Goal: Task Accomplishment & Management: Manage account settings

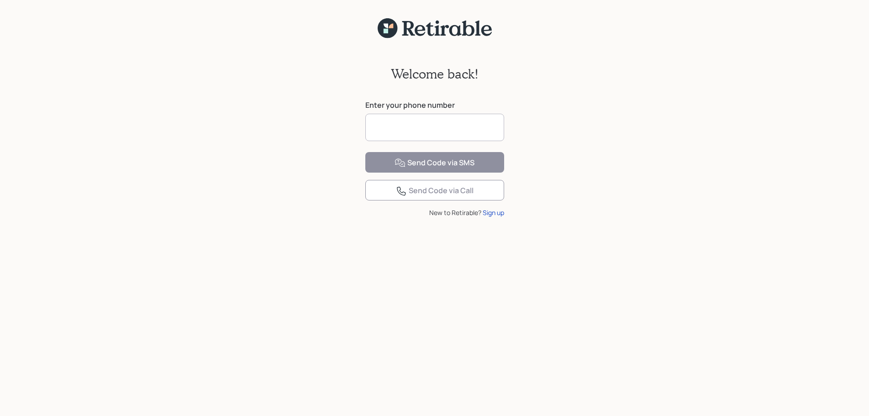
click at [431, 125] on input at bounding box center [434, 127] width 139 height 27
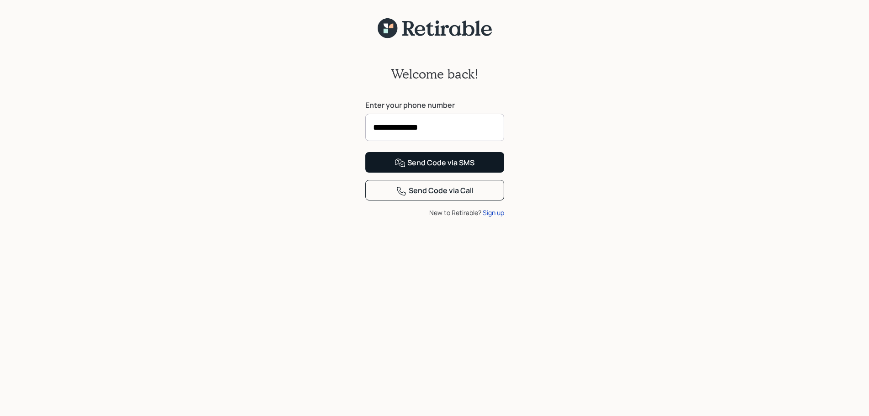
type input "**********"
click at [420, 168] on div "Send Code via SMS" at bounding box center [434, 162] width 80 height 11
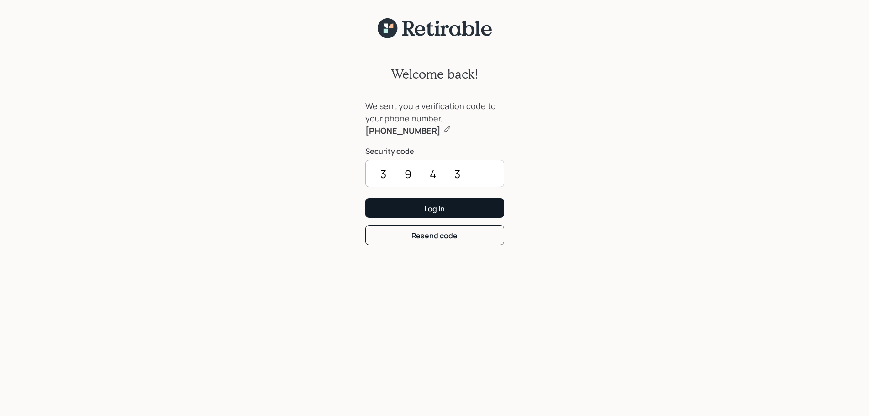
type input "3943"
click at [437, 204] on div "Log In" at bounding box center [434, 209] width 21 height 10
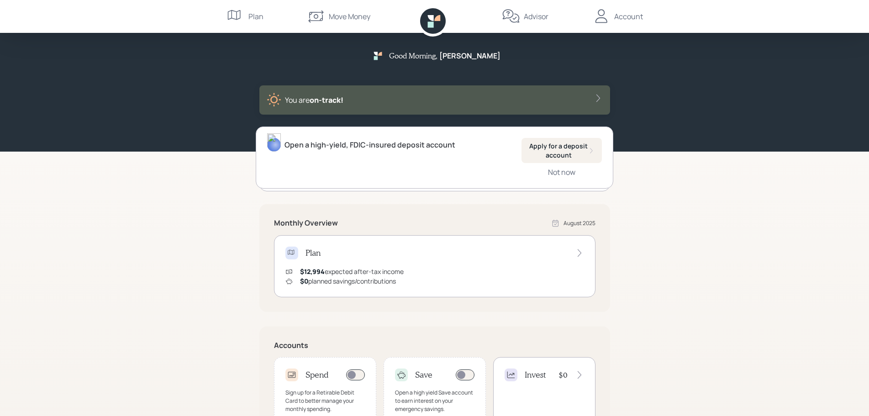
click at [598, 97] on icon at bounding box center [597, 98] width 9 height 9
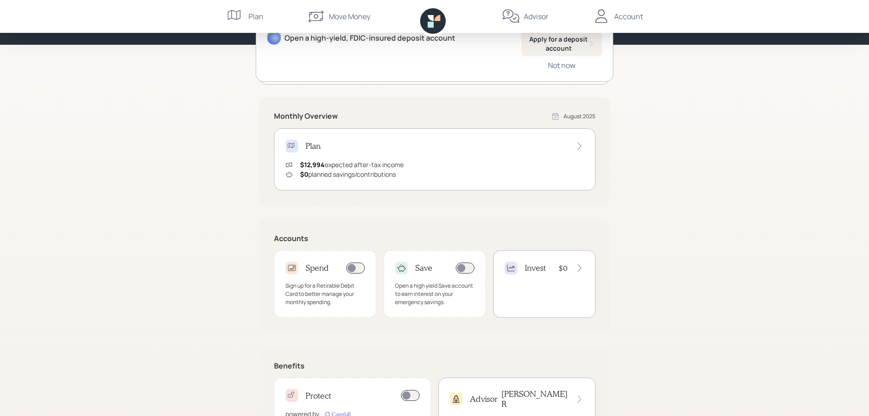
scroll to position [119, 0]
